Goal: Task Accomplishment & Management: Manage account settings

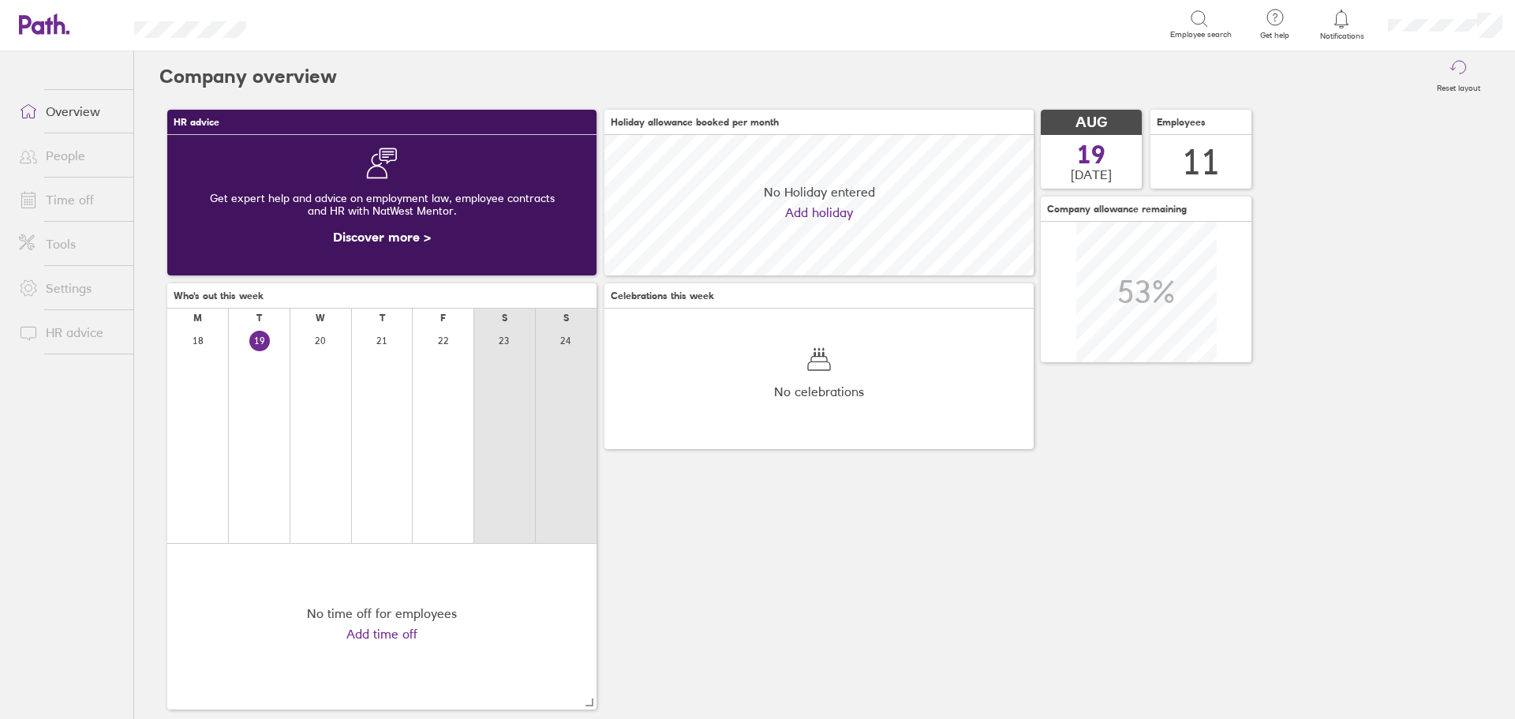
scroll to position [140, 429]
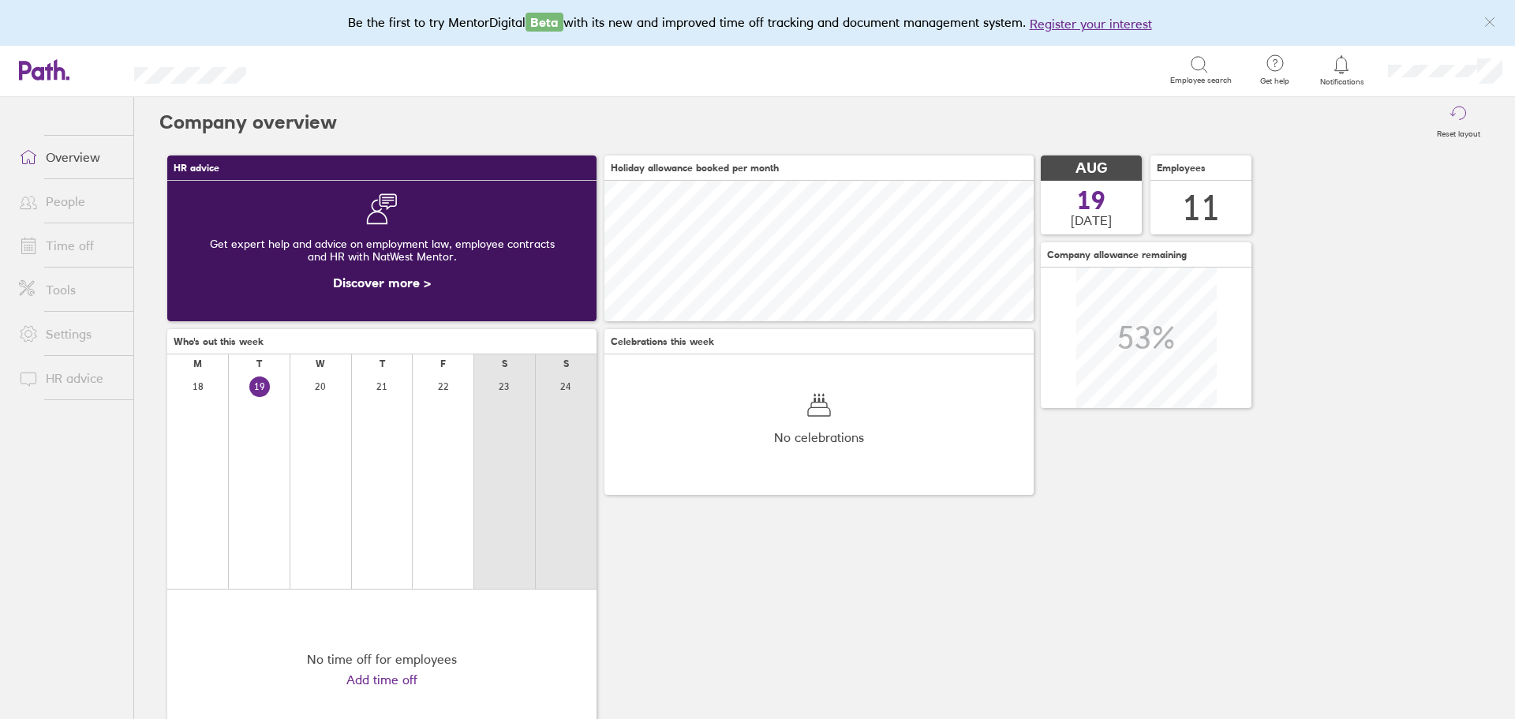
click at [88, 240] on link "Time off" at bounding box center [69, 246] width 127 height 32
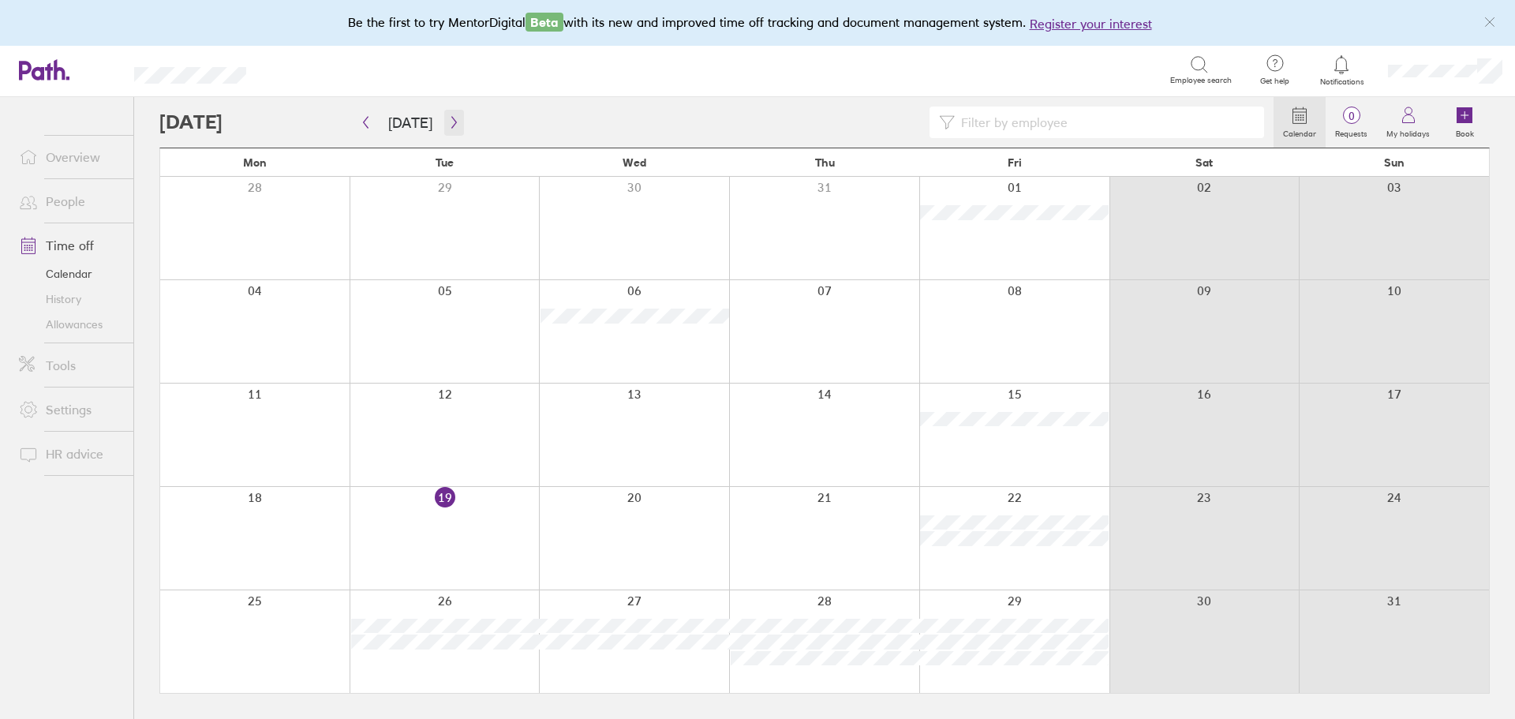
click at [448, 120] on icon "button" at bounding box center [454, 122] width 12 height 13
